Goal: Task Accomplishment & Management: Manage account settings

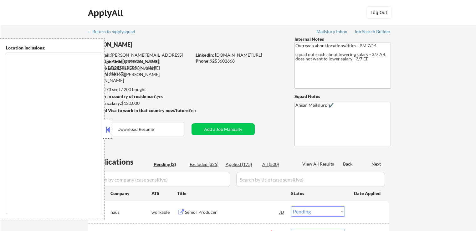
select select ""pending""
type textarea "[GEOGRAPHIC_DATA], [GEOGRAPHIC_DATA] [GEOGRAPHIC_DATA], [GEOGRAPHIC_DATA] [GEOG…"
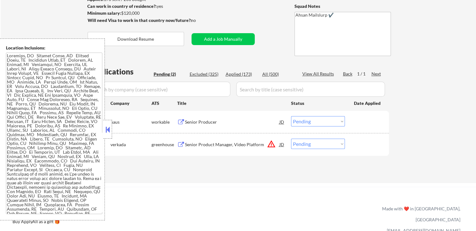
scroll to position [94, 0]
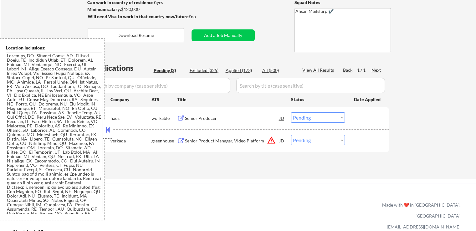
click at [215, 120] on div "Senior Producer" at bounding box center [232, 118] width 95 height 6
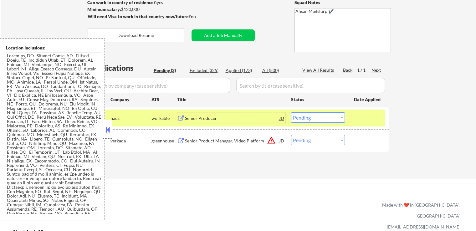
click at [243, 141] on div "Senior Product Manager, Video Platform" at bounding box center [232, 141] width 95 height 6
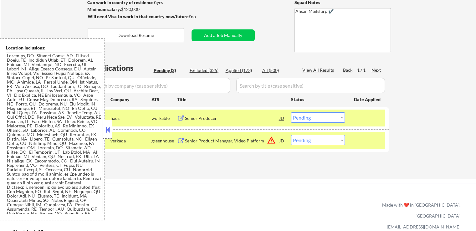
click at [311, 121] on select "Choose an option... Pending Applied Excluded (Questions) Excluded (Expired) Exc…" at bounding box center [318, 117] width 54 height 10
click at [291, 112] on select "Choose an option... Pending Applied Excluded (Questions) Excluded (Expired) Exc…" at bounding box center [318, 117] width 54 height 10
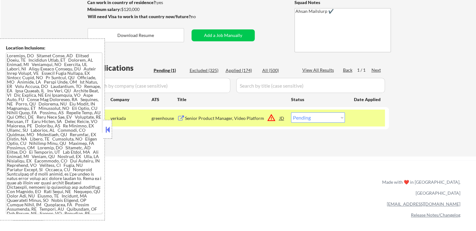
drag, startPoint x: 307, startPoint y: 117, endPoint x: 306, endPoint y: 122, distance: 5.4
click at [307, 117] on select "Choose an option... Pending Applied Excluded (Questions) Excluded (Expired) Exc…" at bounding box center [318, 117] width 54 height 10
select select ""applied""
click at [291, 112] on select "Choose an option... Pending Applied Excluded (Questions) Excluded (Expired) Exc…" at bounding box center [318, 117] width 54 height 10
click at [287, 142] on div "Applications Pending (1) Excluded (325) Applied (174) All (500) View All Result…" at bounding box center [238, 104] width 301 height 82
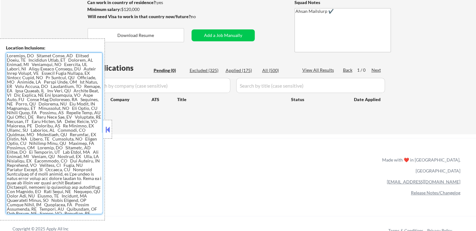
drag, startPoint x: 55, startPoint y: 93, endPoint x: 29, endPoint y: 95, distance: 26.1
click at [29, 95] on textarea at bounding box center [54, 134] width 96 height 162
click at [32, 93] on textarea at bounding box center [54, 134] width 96 height 162
drag, startPoint x: 33, startPoint y: 90, endPoint x: 41, endPoint y: 92, distance: 7.7
click at [41, 92] on textarea at bounding box center [54, 134] width 96 height 162
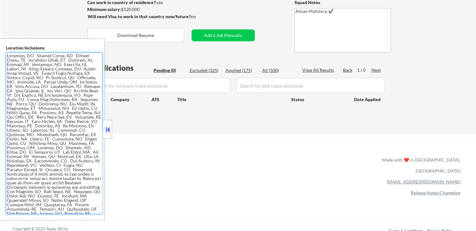
click at [41, 92] on textarea at bounding box center [54, 134] width 96 height 162
drag, startPoint x: 39, startPoint y: 113, endPoint x: 68, endPoint y: 115, distance: 28.9
click at [68, 115] on textarea at bounding box center [54, 134] width 96 height 162
click at [64, 116] on textarea at bounding box center [54, 134] width 96 height 162
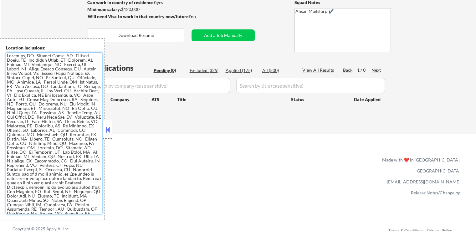
drag, startPoint x: 69, startPoint y: 113, endPoint x: 13, endPoint y: 119, distance: 56.3
click at [13, 119] on textarea at bounding box center [54, 134] width 96 height 162
drag, startPoint x: 17, startPoint y: 118, endPoint x: 42, endPoint y: 118, distance: 24.7
click at [42, 118] on textarea at bounding box center [54, 134] width 96 height 162
click at [33, 118] on textarea at bounding box center [54, 134] width 96 height 162
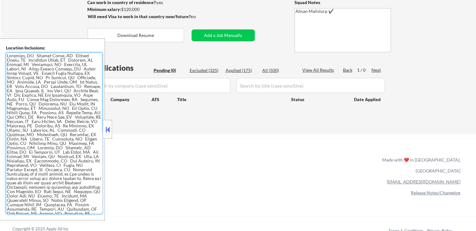
drag, startPoint x: 16, startPoint y: 118, endPoint x: 41, endPoint y: 118, distance: 25.0
click at [41, 118] on textarea at bounding box center [54, 134] width 96 height 162
click at [34, 122] on textarea at bounding box center [54, 134] width 96 height 162
